Goal: Use online tool/utility: Utilize a website feature to perform a specific function

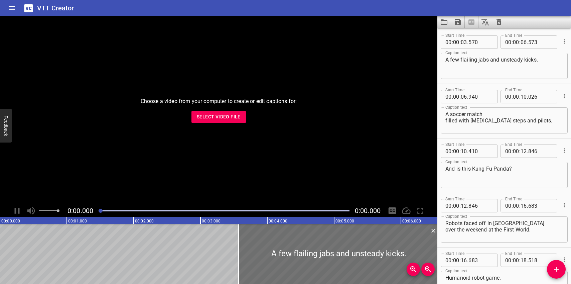
scroll to position [1741, 0]
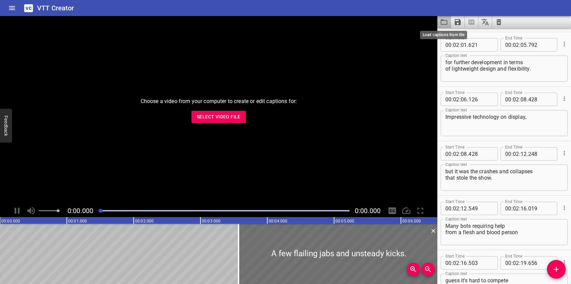
click at [443, 22] on icon "Load captions from file" at bounding box center [444, 22] width 8 height 8
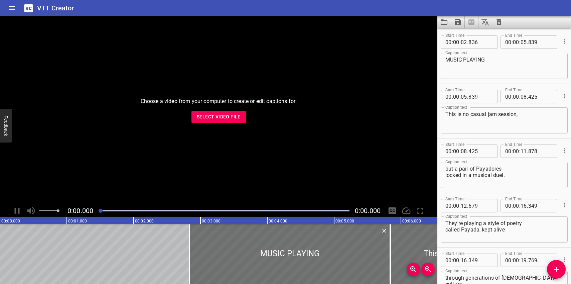
scroll to position [2122, 0]
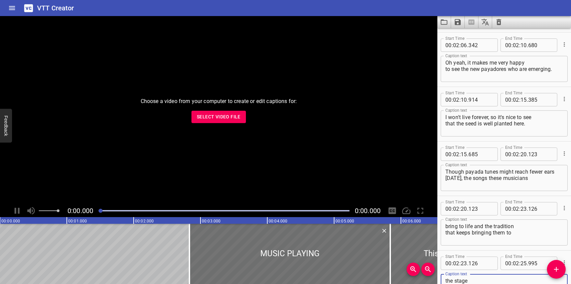
type textarea "the stage are still very much alive and well."
click at [458, 22] on icon "Save captions to file" at bounding box center [458, 22] width 8 height 8
click at [464, 36] on li "Save to VTT file" at bounding box center [475, 37] width 49 height 12
click at [445, 22] on icon "Load captions from file" at bounding box center [444, 22] width 8 height 8
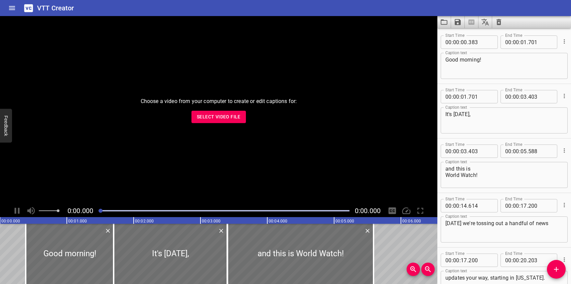
scroll to position [8715, 0]
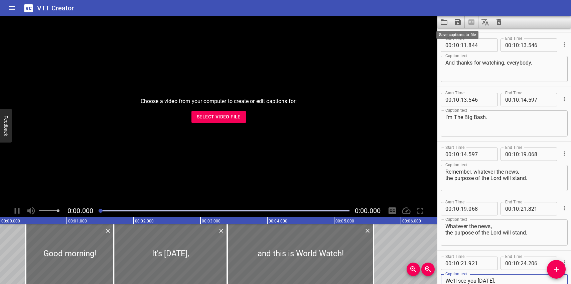
type textarea "We'll see you [DATE]."
click at [458, 22] on icon "Save captions to file" at bounding box center [458, 22] width 6 height 6
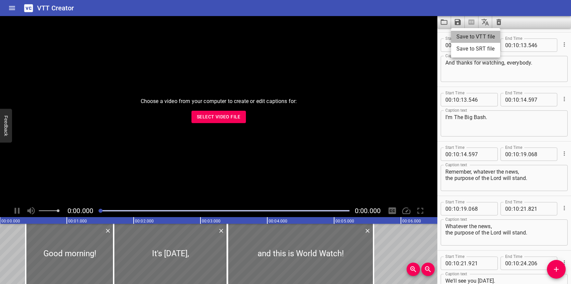
click at [462, 36] on li "Save to VTT file" at bounding box center [475, 37] width 49 height 12
click at [443, 23] on icon "Load captions from file" at bounding box center [444, 22] width 8 height 8
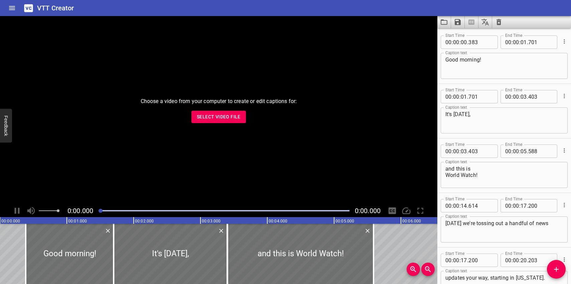
scroll to position [8660, 0]
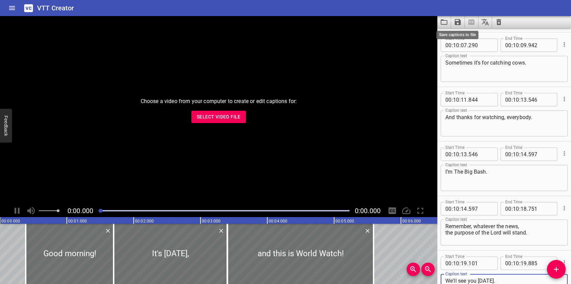
type textarea "We'll see you [DATE]."
click at [458, 24] on icon "Save captions to file" at bounding box center [458, 22] width 8 height 8
click at [464, 36] on li "Save to VTT file" at bounding box center [475, 37] width 49 height 12
